Goal: Information Seeking & Learning: Learn about a topic

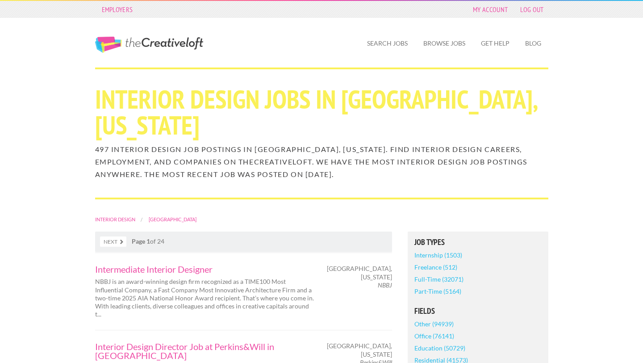
scroll to position [1386, 0]
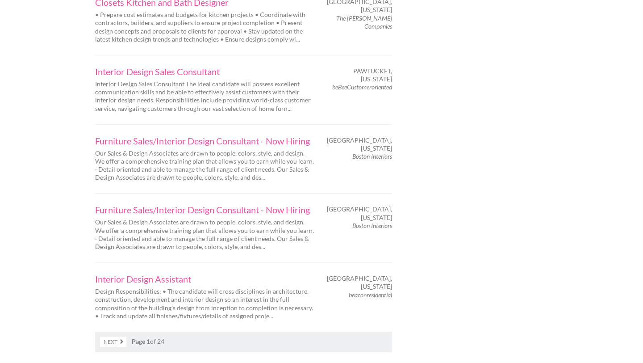
click at [117, 336] on link "Next" at bounding box center [113, 341] width 26 height 10
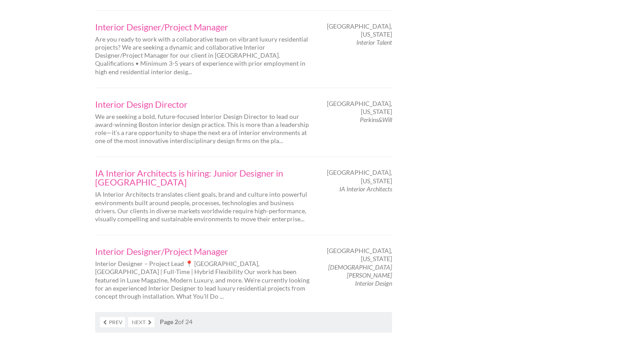
scroll to position [1442, 0]
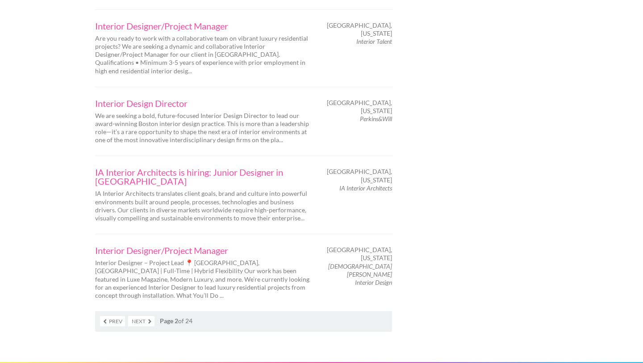
click at [150, 316] on link "Next" at bounding box center [141, 321] width 26 height 10
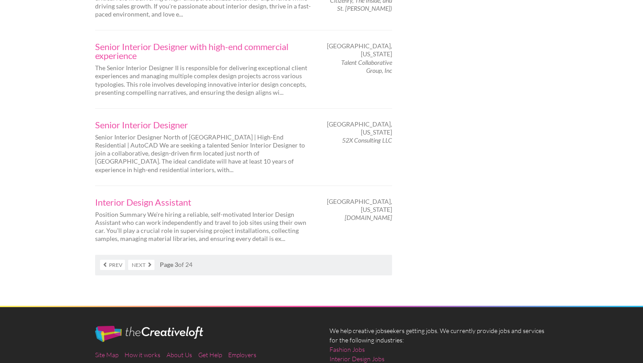
scroll to position [1501, 0]
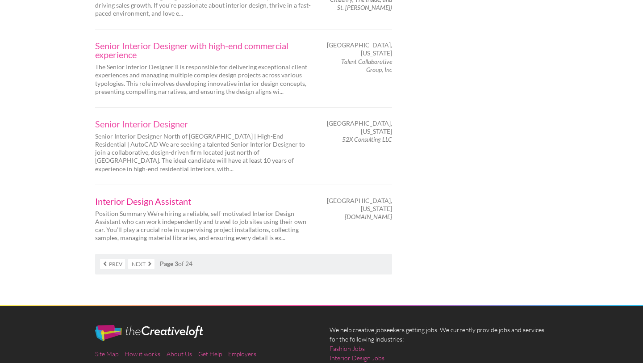
click at [169, 197] on link "Interior Design Assistant" at bounding box center [204, 201] width 219 height 9
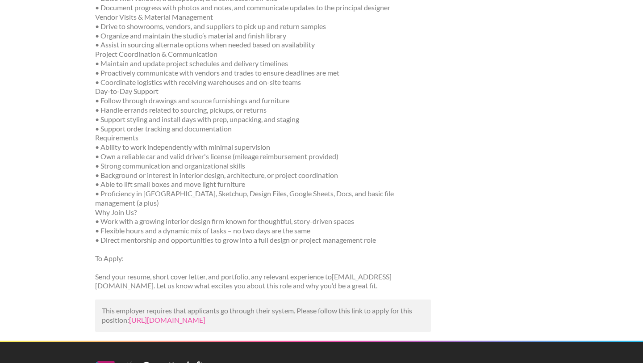
scroll to position [246, 0]
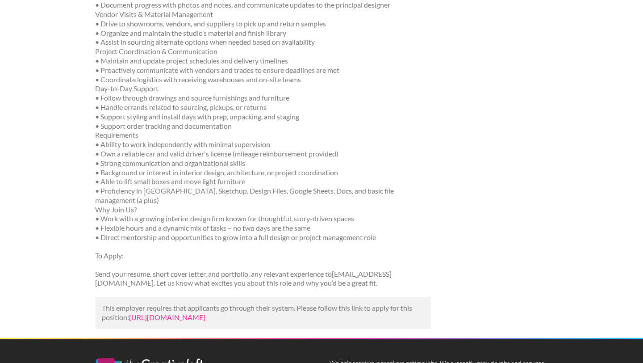
click at [205, 321] on link "https://www.linkedin.com/jobs/view/interior-design-assistant-at-daastann-com-42…" at bounding box center [167, 317] width 76 height 8
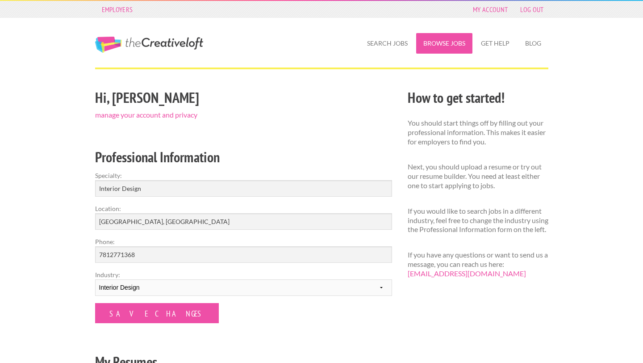
click at [452, 46] on link "Browse Jobs" at bounding box center [444, 43] width 56 height 21
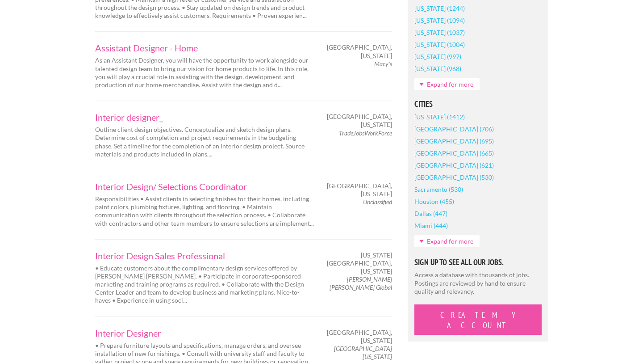
scroll to position [636, 0]
click at [443, 242] on link "Expand for more" at bounding box center [446, 240] width 65 height 12
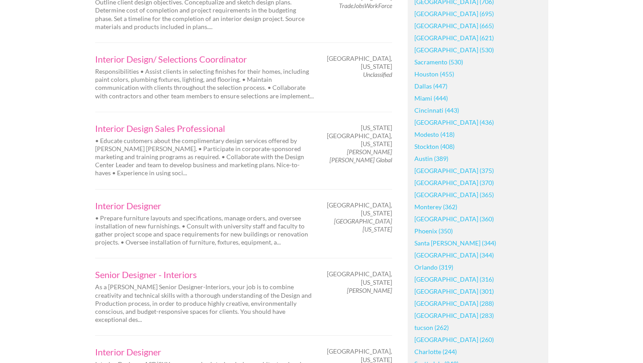
scroll to position [769, 0]
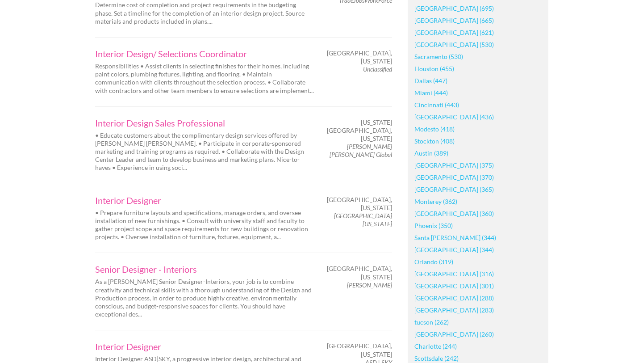
click at [424, 166] on link "[GEOGRAPHIC_DATA] (375)" at bounding box center [453, 165] width 79 height 12
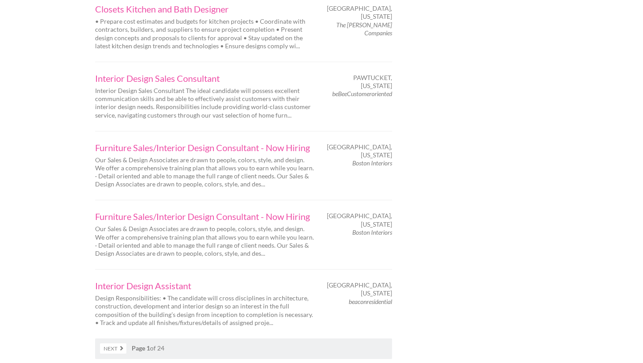
scroll to position [1388, 0]
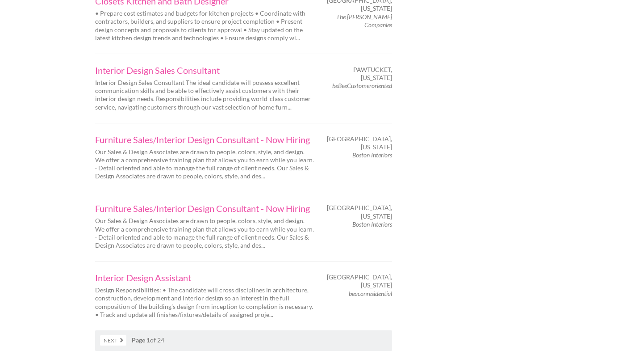
click at [117, 335] on link "Next" at bounding box center [113, 340] width 26 height 10
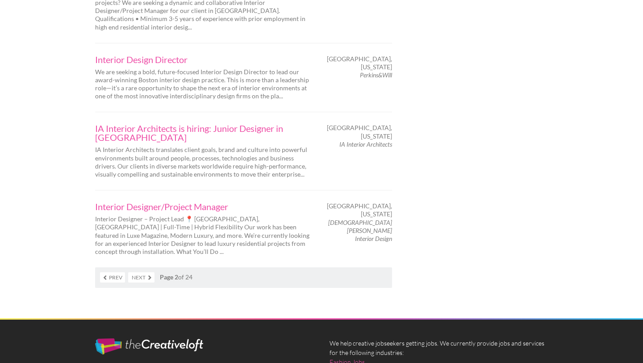
scroll to position [1486, 0]
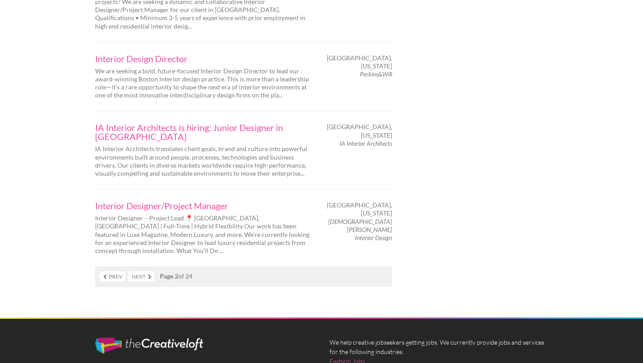
click at [143, 271] on link "Next" at bounding box center [141, 276] width 26 height 10
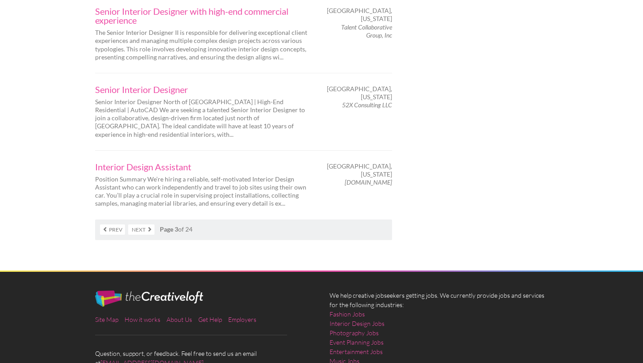
scroll to position [1539, 0]
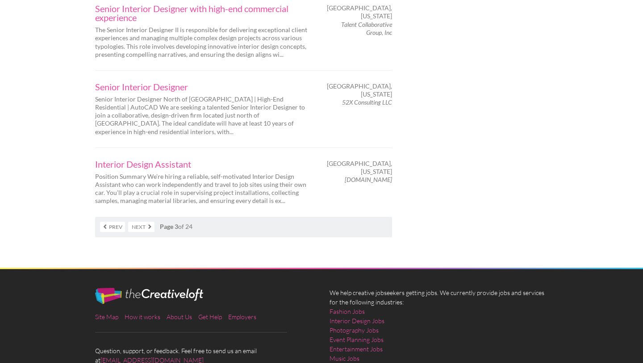
click at [146, 222] on link "Next" at bounding box center [141, 227] width 26 height 10
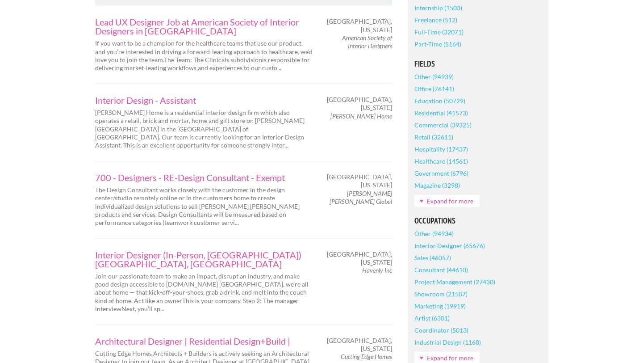
scroll to position [248, 0]
click at [178, 102] on link "Interior Design - Assistant" at bounding box center [204, 99] width 219 height 9
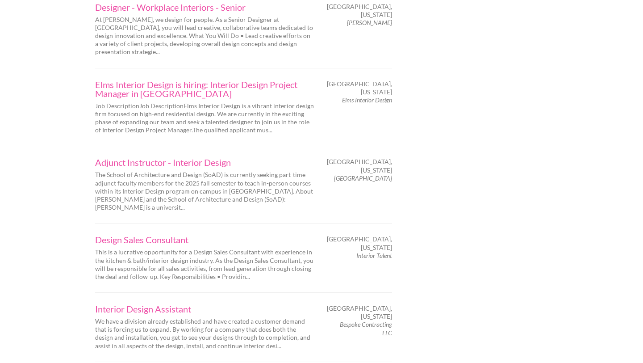
scroll to position [1118, 0]
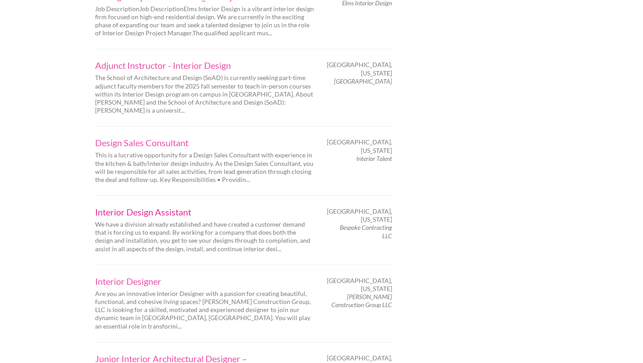
click at [170, 207] on link "Interior Design Assistant" at bounding box center [204, 211] width 219 height 9
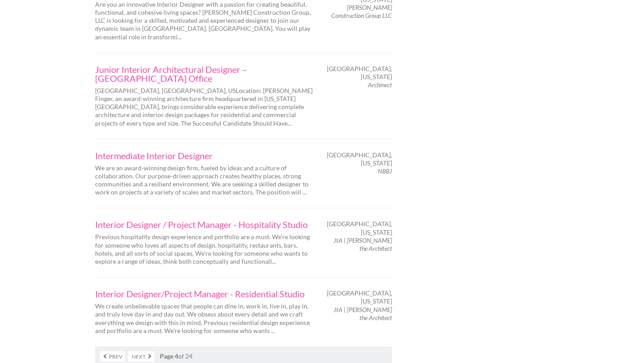
scroll to position [1408, 0]
click at [143, 350] on link "Next" at bounding box center [141, 355] width 26 height 10
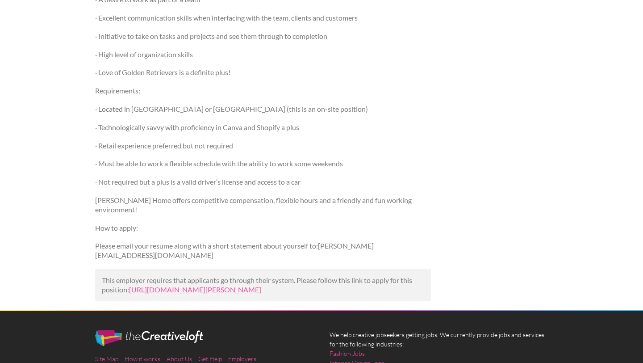
scroll to position [397, 0]
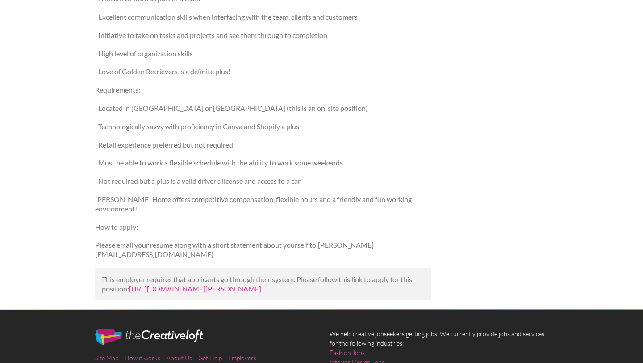
click at [261, 284] on link "https://www.linkedin.com/jobs/view/interior-design-assistant-at-j-grady-home-42…" at bounding box center [195, 288] width 132 height 8
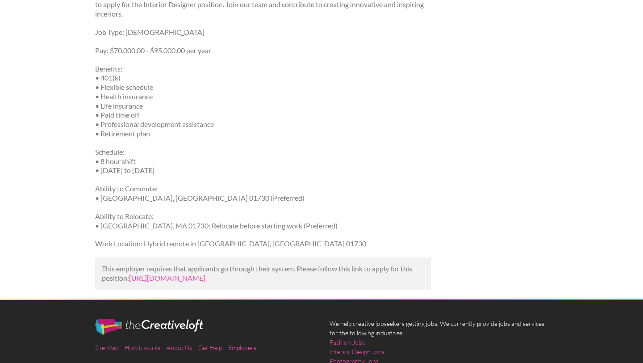
scroll to position [514, 0]
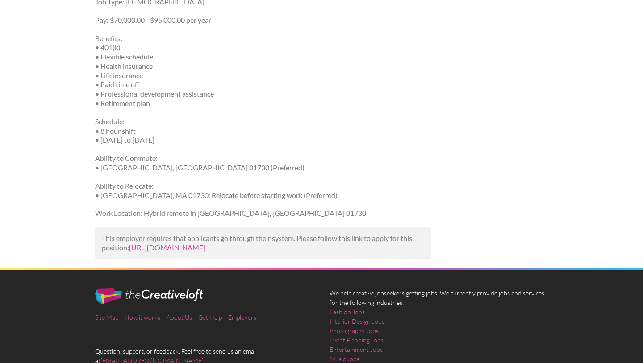
click at [205, 249] on link "https://www.glassdoor.com/job-listing/interior-design-assistant-bespoke-contrac…" at bounding box center [167, 247] width 76 height 8
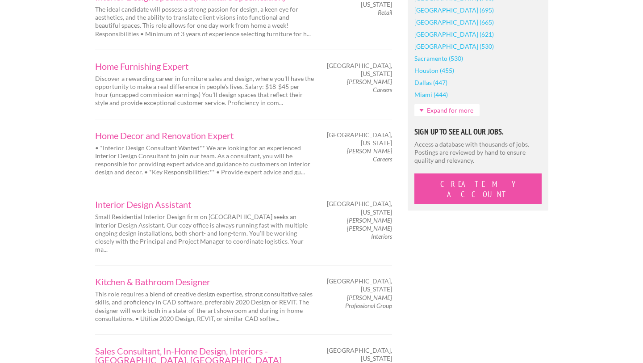
scroll to position [811, 0]
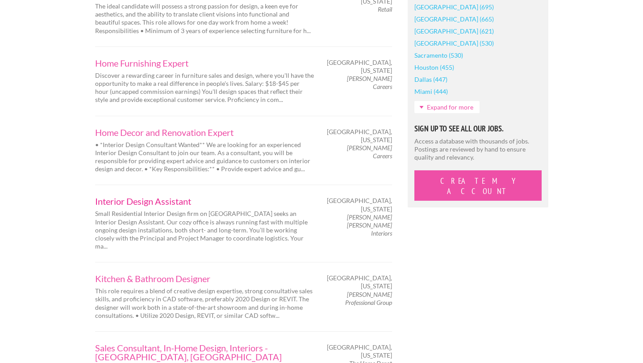
click at [167, 197] on link "Interior Design Assistant" at bounding box center [204, 201] width 219 height 9
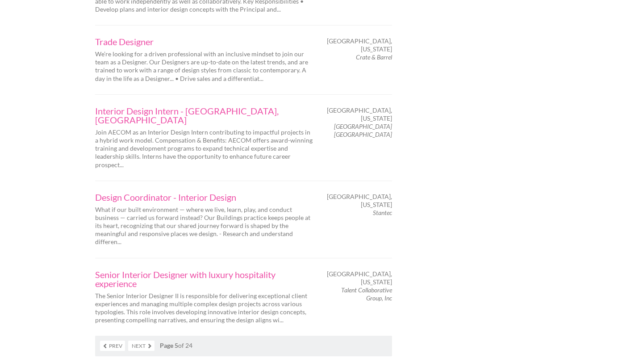
scroll to position [1404, 0]
click at [146, 339] on link "Next" at bounding box center [141, 344] width 26 height 10
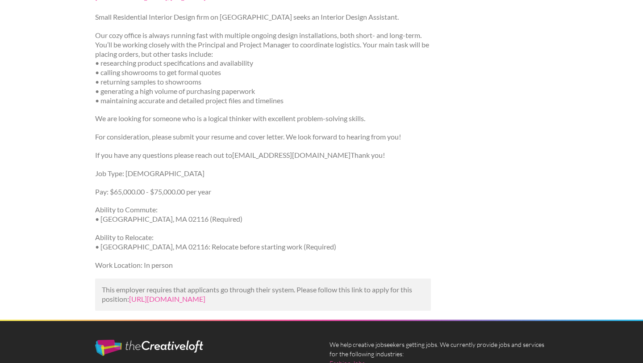
scroll to position [133, 0]
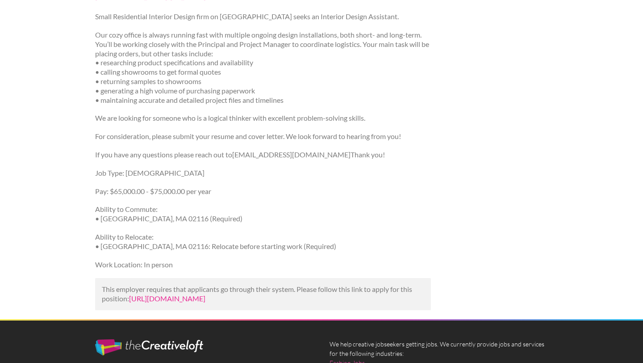
click at [205, 302] on link "https://www.indeed.com/viewjob?jk=dae97f5a6a44d0cf&utm_campaign=google_jobs_app…" at bounding box center [167, 298] width 76 height 8
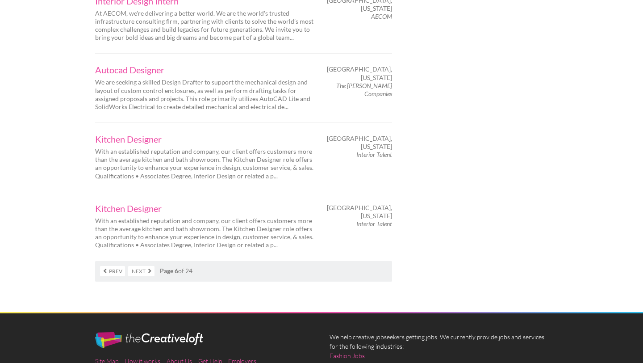
scroll to position [1438, 0]
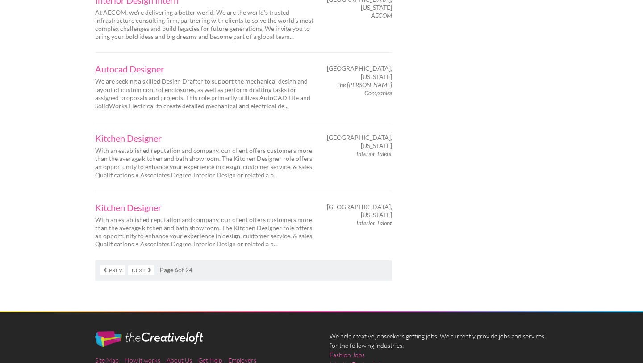
click at [150, 265] on link "Next" at bounding box center [141, 270] width 26 height 10
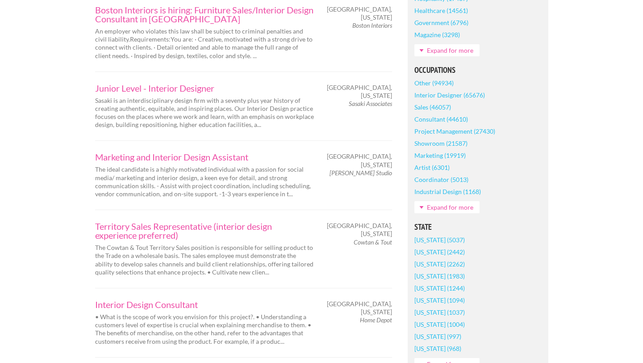
scroll to position [401, 0]
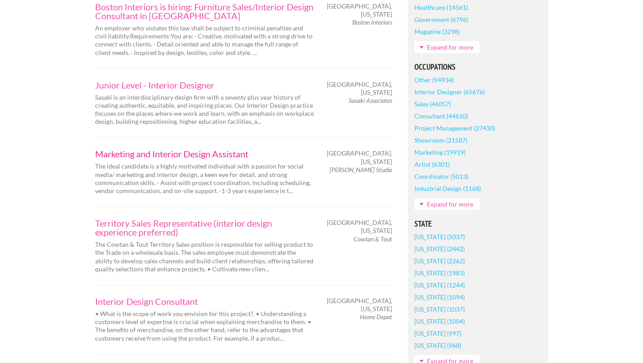
click at [220, 150] on link "Marketing and Interior Design Assistant" at bounding box center [204, 153] width 219 height 9
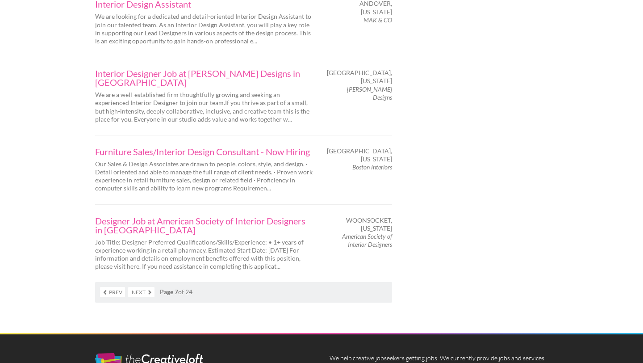
scroll to position [1476, 0]
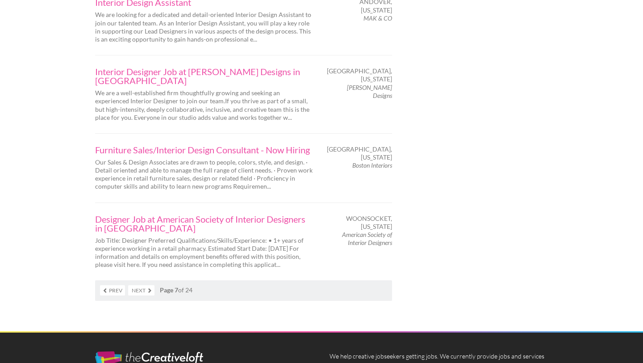
click at [142, 285] on link "Next" at bounding box center [141, 290] width 26 height 10
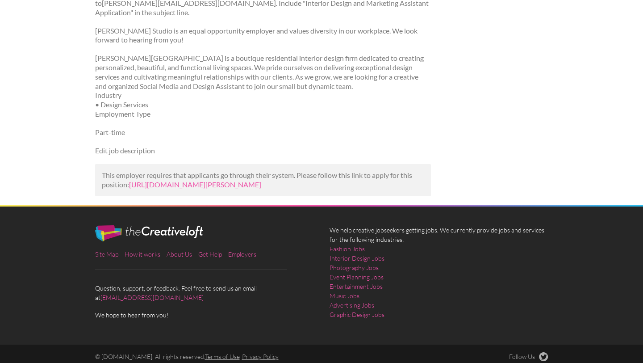
scroll to position [822, 0]
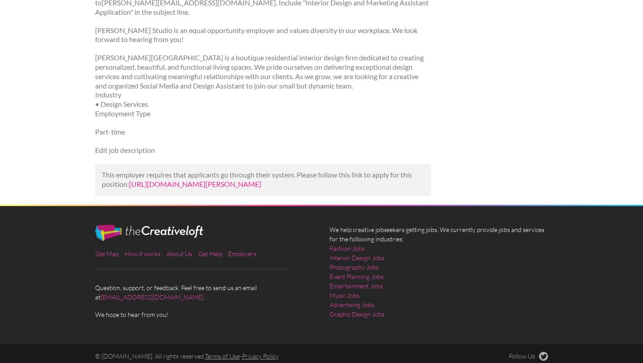
click at [261, 187] on link "[URL][DOMAIN_NAME][PERSON_NAME]" at bounding box center [195, 184] width 132 height 8
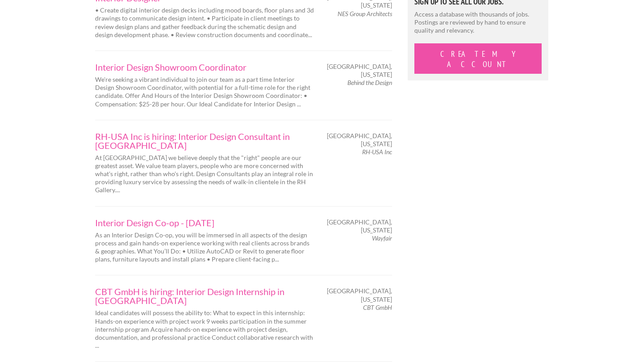
scroll to position [940, 0]
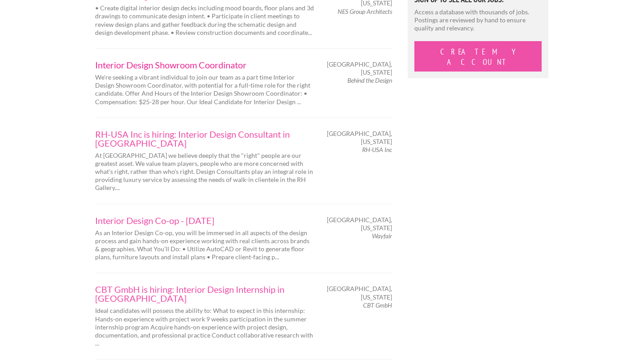
click at [239, 60] on link "Interior Design Showroom Coordinator" at bounding box center [204, 64] width 219 height 9
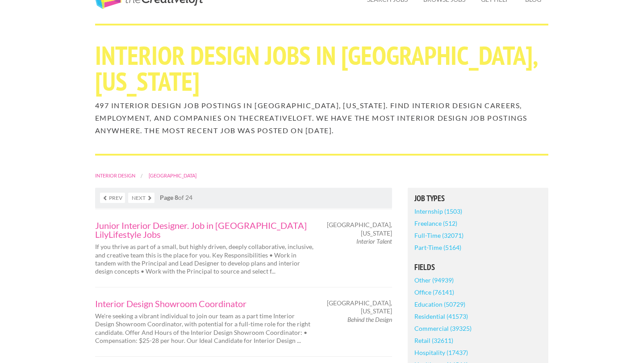
scroll to position [0, 0]
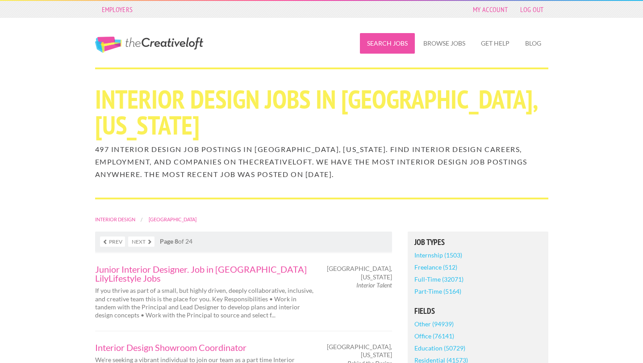
click at [387, 46] on link "Search Jobs" at bounding box center [387, 43] width 55 height 21
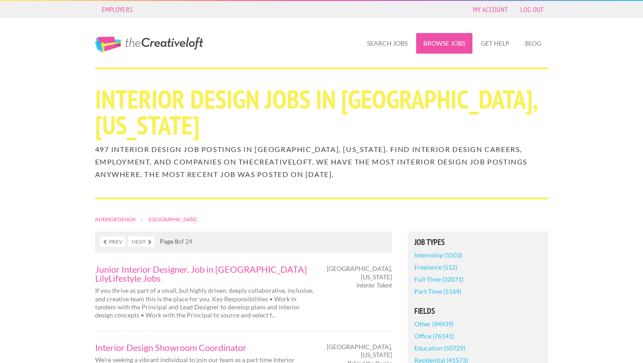
click at [456, 43] on link "Browse Jobs" at bounding box center [444, 43] width 56 height 21
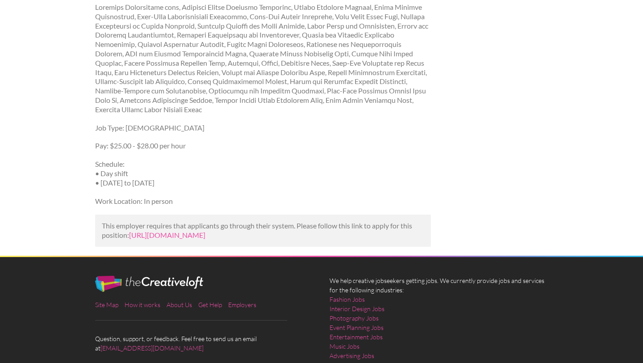
scroll to position [650, 0]
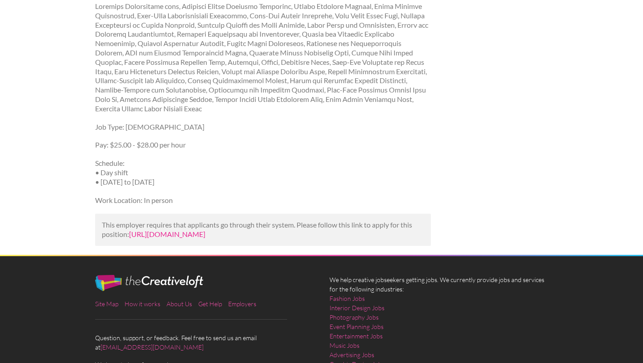
click at [205, 238] on link "https://www.indeed.com/viewjob?jk=69a09e28ed4107ed&utm_campaign=google_jobs_app…" at bounding box center [167, 234] width 76 height 8
